Goal: Browse casually

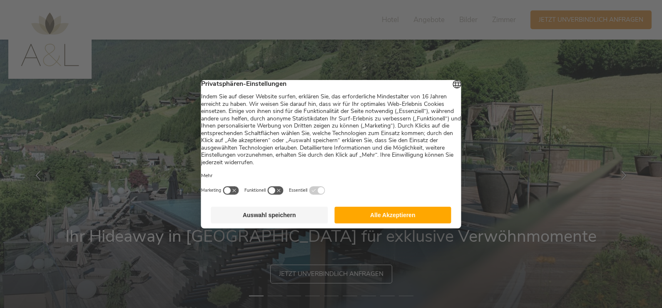
click at [367, 215] on button "Alle Akzeptieren" at bounding box center [392, 215] width 117 height 17
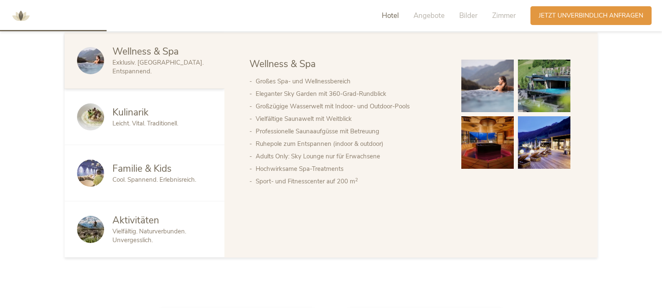
scroll to position [375, 0]
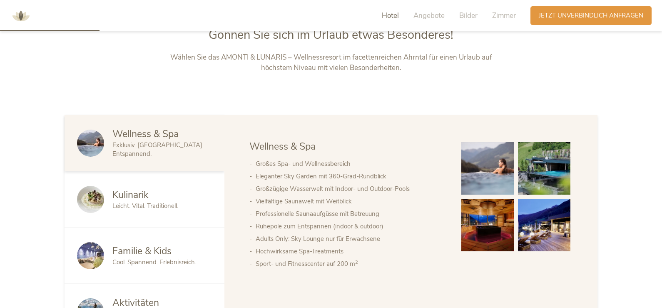
click at [157, 207] on span "Leicht. Vital. Traditionell." at bounding box center [145, 206] width 66 height 8
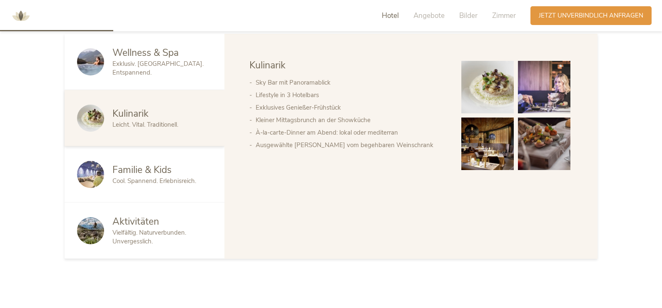
scroll to position [500, 0]
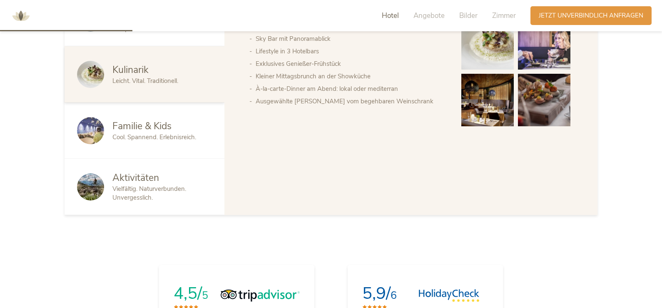
click at [392, 16] on span "Hotel" at bounding box center [390, 16] width 17 height 10
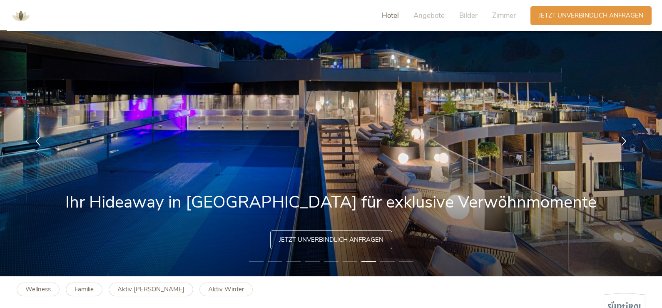
scroll to position [0, 0]
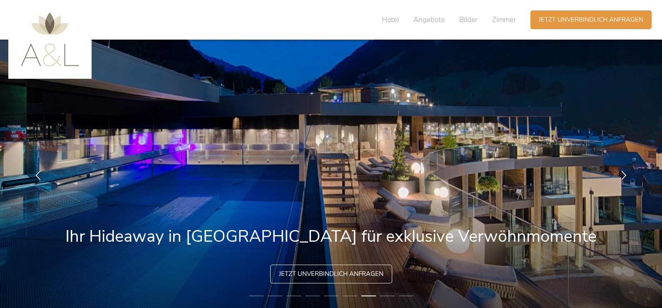
click at [63, 59] on img at bounding box center [50, 39] width 58 height 54
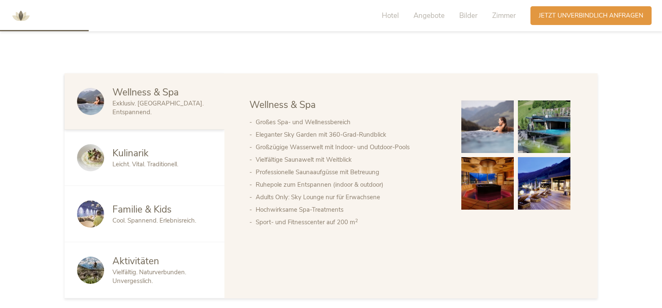
scroll to position [167, 0]
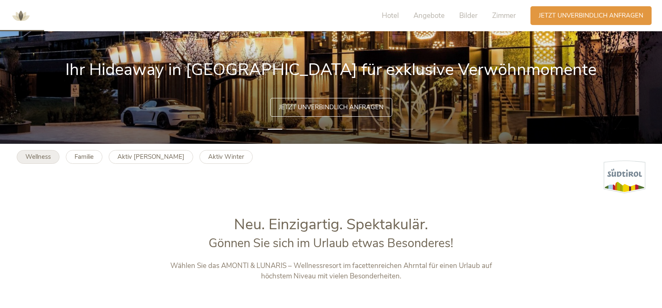
click at [39, 156] on b "Wellness" at bounding box center [37, 156] width 25 height 8
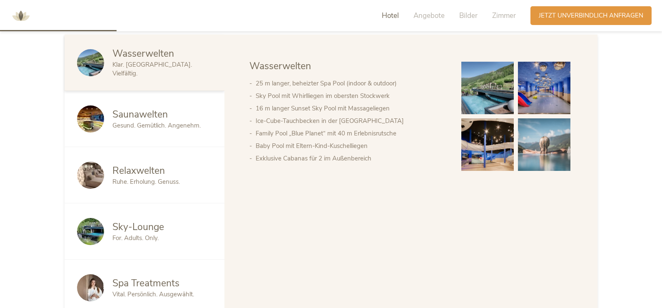
scroll to position [458, 0]
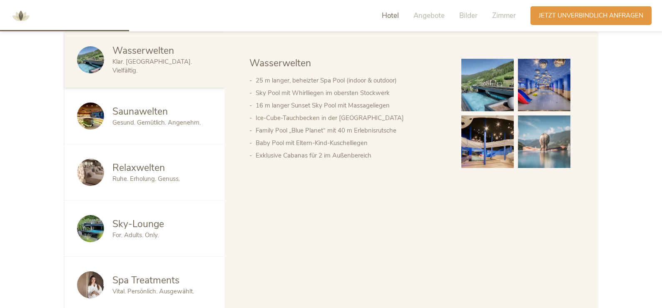
click at [149, 57] on span "Wasserwelten" at bounding box center [143, 50] width 62 height 13
click at [157, 119] on span "Gesund. Gemütlich. Angenehm." at bounding box center [156, 122] width 88 height 8
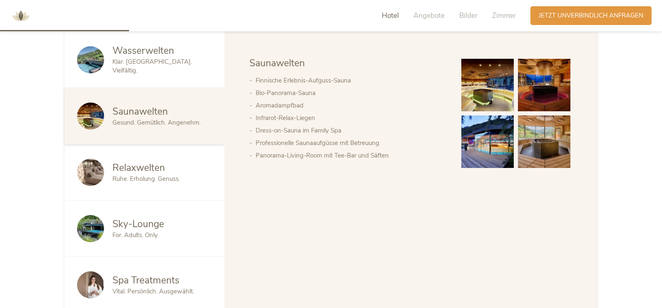
click at [162, 170] on span "Relaxwelten" at bounding box center [138, 167] width 52 height 13
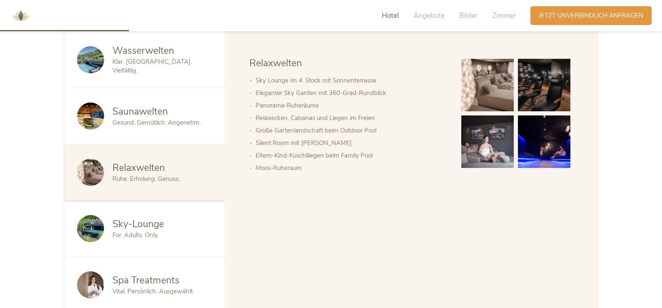
click at [162, 232] on div "For. Adults. Only." at bounding box center [162, 235] width 100 height 9
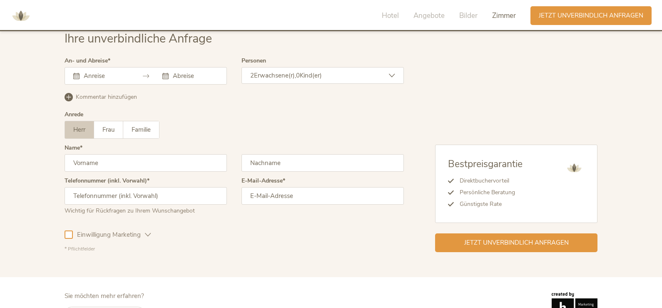
scroll to position [2558, 0]
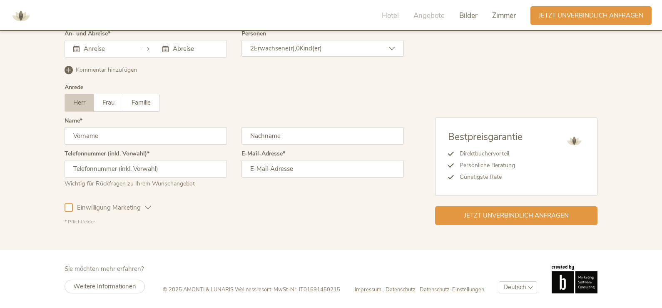
click at [473, 17] on span "Bilder" at bounding box center [468, 16] width 18 height 10
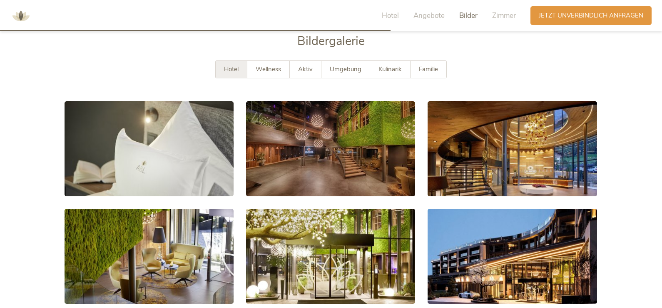
scroll to position [1500, 0]
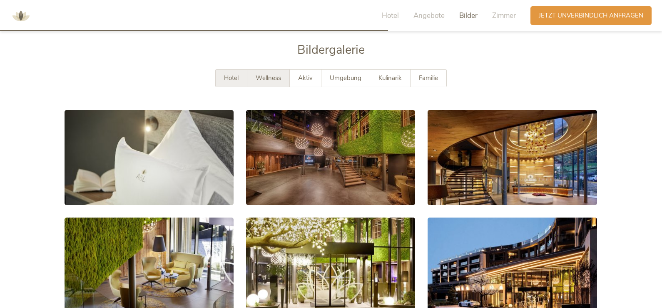
click at [279, 75] on span "Wellness" at bounding box center [268, 78] width 25 height 8
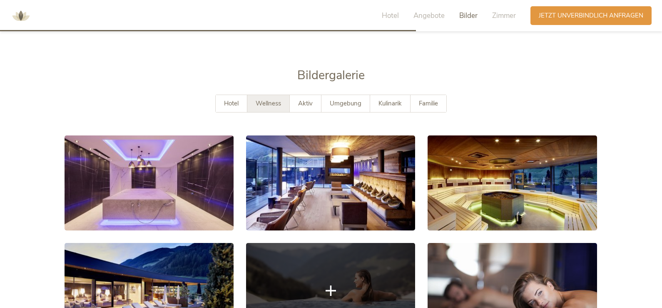
scroll to position [1458, 0]
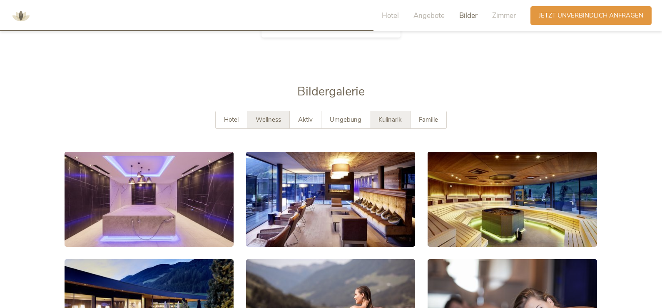
click at [387, 114] on div "Kulinarik" at bounding box center [390, 119] width 40 height 17
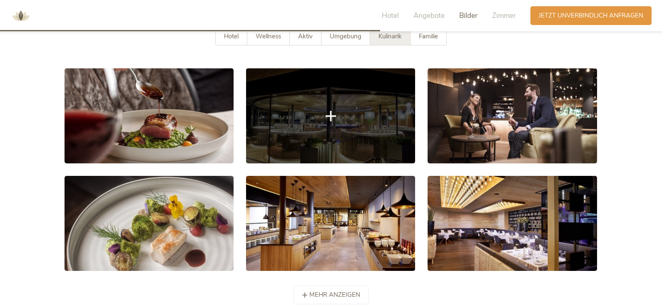
scroll to position [1333, 0]
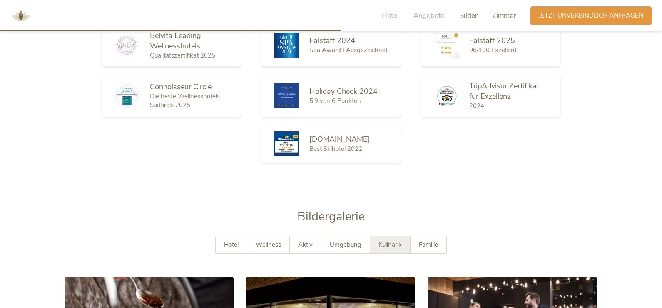
click at [501, 16] on span "Zimmer" at bounding box center [504, 16] width 24 height 10
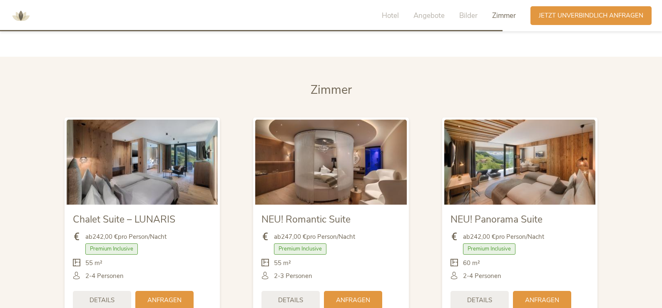
scroll to position [1983, 0]
